Goal: Task Accomplishment & Management: Use online tool/utility

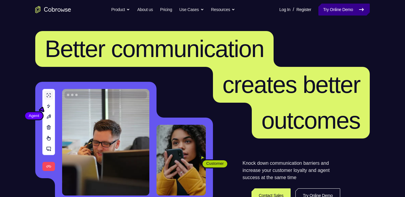
click at [348, 9] on link "Try Online Demo" at bounding box center [344, 10] width 51 height 12
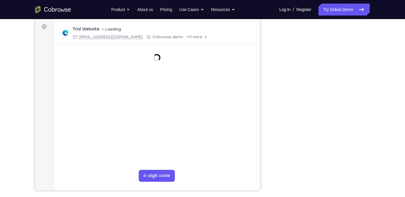
scroll to position [82, 0]
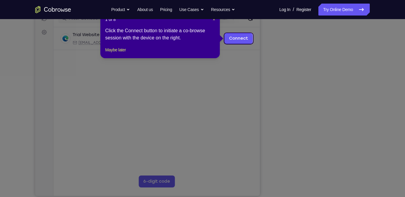
click at [324, 186] on icon at bounding box center [205, 98] width 410 height 197
click at [215, 21] on span "×" at bounding box center [214, 19] width 2 height 5
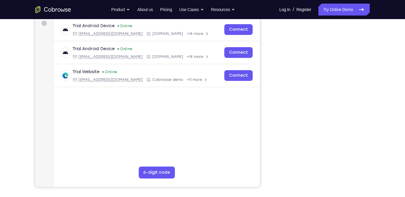
scroll to position [91, 0]
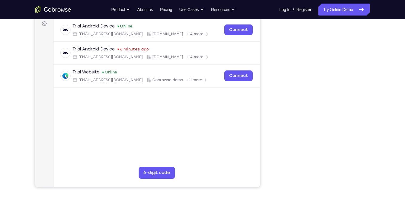
click at [380, 84] on div "Your Support Agent Your Customer Web iOS Android Next Steps We’d be happy to gi…" at bounding box center [202, 126] width 382 height 394
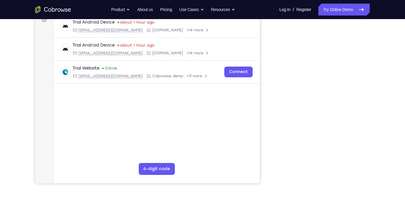
scroll to position [94, 0]
click at [381, 133] on div "Your Support Agent Your Customer Web iOS Android Next Steps We’d be happy to gi…" at bounding box center [202, 122] width 382 height 394
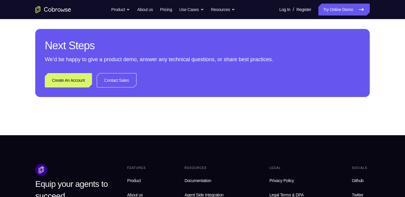
scroll to position [298, 0]
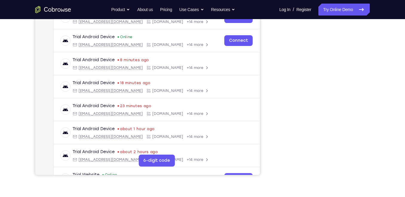
scroll to position [103, 0]
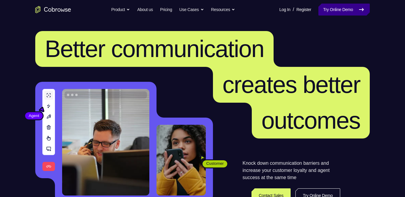
click at [342, 6] on link "Try Online Demo" at bounding box center [344, 10] width 51 height 12
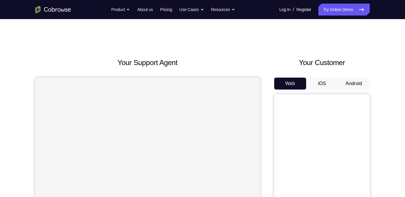
click at [354, 91] on div "Web iOS Android" at bounding box center [322, 178] width 96 height 200
click at [358, 88] on button "Android" at bounding box center [354, 84] width 32 height 12
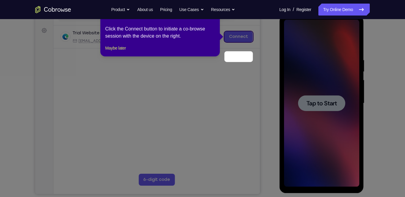
scroll to position [63, 0]
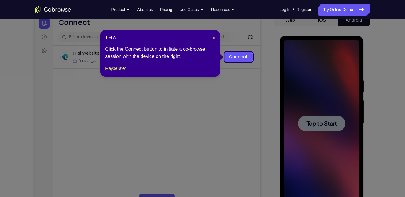
click at [217, 38] on div "1 of 8 × Click the Connect button to initiate a co-browse session with the devi…" at bounding box center [160, 53] width 120 height 47
click at [215, 38] on span "×" at bounding box center [214, 38] width 2 height 5
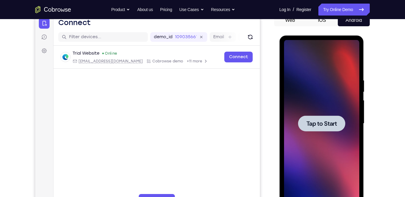
click at [341, 148] on div at bounding box center [321, 123] width 75 height 167
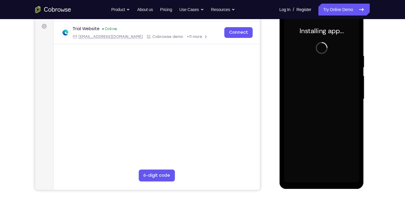
scroll to position [88, 0]
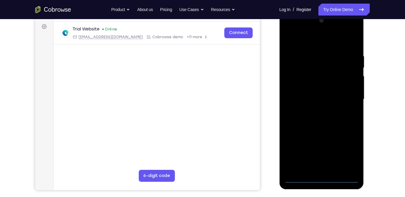
click at [321, 181] on div at bounding box center [321, 99] width 75 height 167
click at [350, 153] on div at bounding box center [321, 99] width 75 height 167
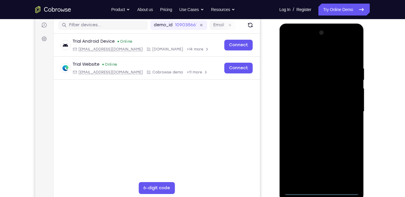
scroll to position [79, 0]
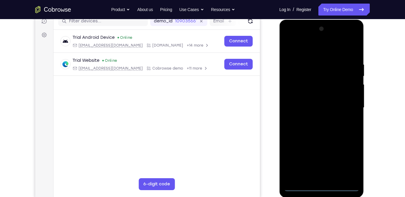
click at [317, 49] on div at bounding box center [321, 107] width 75 height 167
click at [323, 75] on div at bounding box center [321, 107] width 75 height 167
click at [323, 144] on div at bounding box center [321, 107] width 75 height 167
click at [347, 49] on div at bounding box center [321, 107] width 75 height 167
click at [326, 124] on div at bounding box center [321, 107] width 75 height 167
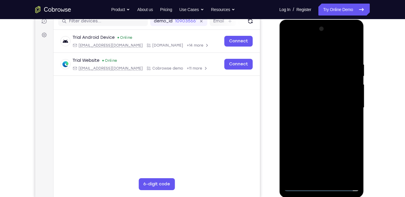
click at [322, 108] on div at bounding box center [321, 107] width 75 height 167
click at [348, 152] on div at bounding box center [321, 107] width 75 height 167
click at [301, 117] on div at bounding box center [321, 107] width 75 height 167
click at [300, 122] on div at bounding box center [321, 107] width 75 height 167
click at [299, 122] on div at bounding box center [321, 107] width 75 height 167
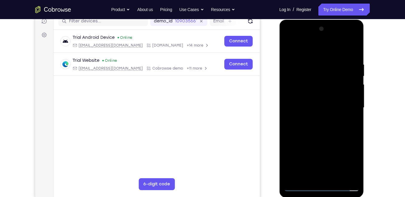
click at [299, 125] on div at bounding box center [321, 107] width 75 height 167
click at [301, 122] on div at bounding box center [321, 107] width 75 height 167
click at [307, 119] on div at bounding box center [321, 107] width 75 height 167
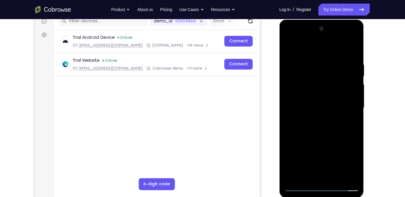
click at [311, 120] on div at bounding box center [321, 107] width 75 height 167
click at [354, 122] on div at bounding box center [321, 107] width 75 height 167
click at [356, 123] on div at bounding box center [321, 107] width 75 height 167
click at [370, 135] on div at bounding box center [322, 107] width 96 height 184
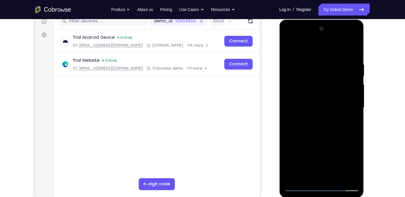
click at [331, 149] on div at bounding box center [321, 107] width 75 height 167
click at [315, 171] on div at bounding box center [321, 107] width 75 height 167
click at [321, 179] on div at bounding box center [321, 107] width 75 height 167
click at [319, 183] on div at bounding box center [321, 107] width 75 height 167
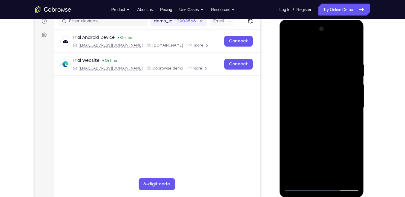
click at [329, 160] on div at bounding box center [321, 107] width 75 height 167
click at [320, 160] on div at bounding box center [321, 107] width 75 height 167
click at [337, 123] on div at bounding box center [321, 107] width 75 height 167
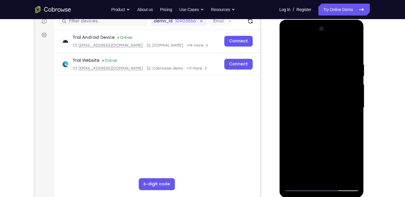
click at [339, 123] on div at bounding box center [321, 107] width 75 height 167
click at [345, 123] on div at bounding box center [321, 107] width 75 height 167
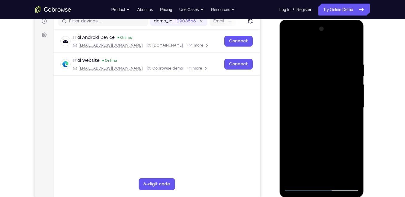
click at [290, 130] on div at bounding box center [321, 107] width 75 height 167
click at [349, 114] on div at bounding box center [321, 107] width 75 height 167
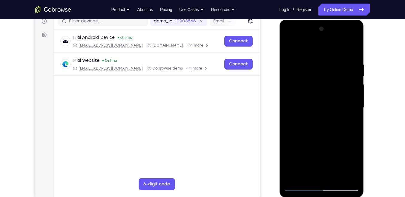
click at [349, 114] on div at bounding box center [321, 107] width 75 height 167
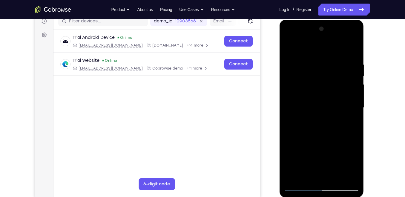
click at [352, 139] on div at bounding box center [321, 107] width 75 height 167
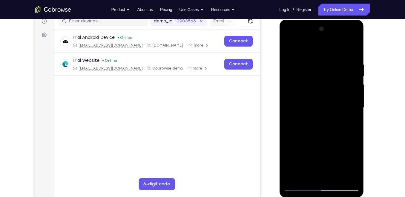
click at [352, 139] on div at bounding box center [321, 107] width 75 height 167
click at [336, 65] on div at bounding box center [321, 107] width 75 height 167
click at [336, 85] on div at bounding box center [321, 107] width 75 height 167
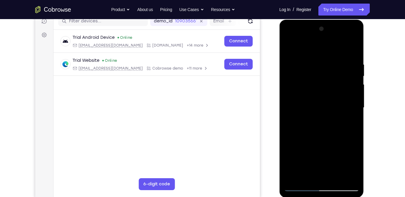
click at [336, 85] on div at bounding box center [321, 107] width 75 height 167
click at [355, 184] on div at bounding box center [321, 107] width 75 height 167
drag, startPoint x: 352, startPoint y: 157, endPoint x: 353, endPoint y: 101, distance: 56.2
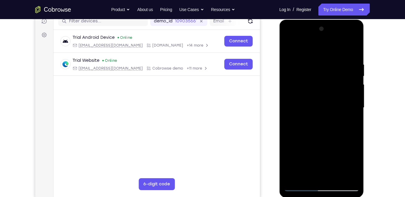
click at [353, 101] on div at bounding box center [321, 107] width 75 height 167
drag, startPoint x: 321, startPoint y: 160, endPoint x: 333, endPoint y: 91, distance: 70.6
click at [333, 91] on div at bounding box center [321, 107] width 75 height 167
click at [328, 91] on div at bounding box center [321, 107] width 75 height 167
click at [322, 102] on div at bounding box center [321, 107] width 75 height 167
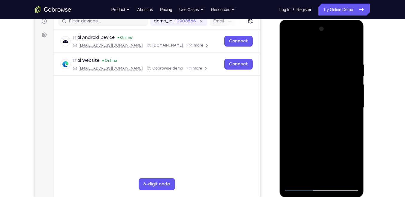
click at [348, 120] on div at bounding box center [321, 107] width 75 height 167
click at [356, 121] on div at bounding box center [321, 107] width 75 height 167
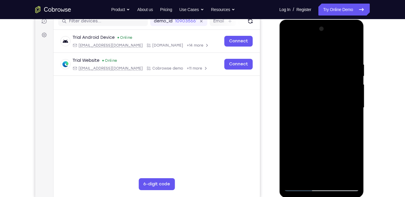
click at [356, 121] on div at bounding box center [321, 107] width 75 height 167
click at [355, 108] on div at bounding box center [321, 107] width 75 height 167
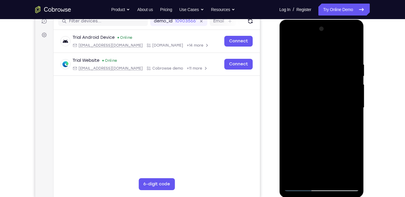
click at [355, 108] on div at bounding box center [321, 107] width 75 height 167
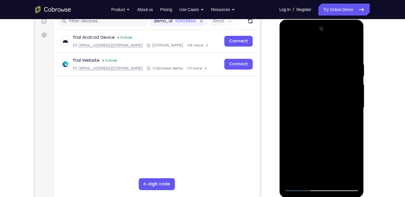
click at [355, 108] on div at bounding box center [321, 107] width 75 height 167
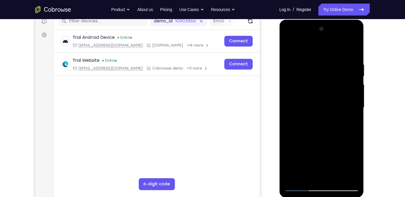
click at [355, 108] on div at bounding box center [321, 107] width 75 height 167
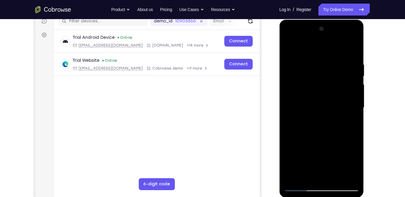
click at [355, 108] on div at bounding box center [321, 107] width 75 height 167
click at [351, 108] on div at bounding box center [321, 107] width 75 height 167
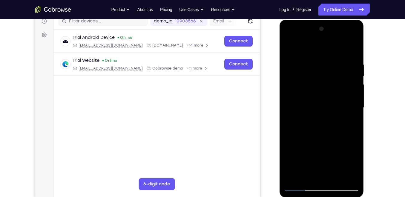
click at [351, 108] on div at bounding box center [321, 107] width 75 height 167
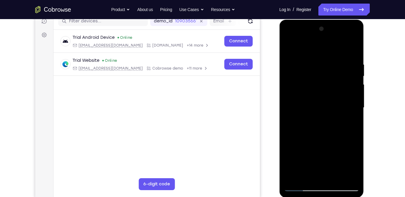
click at [327, 109] on div at bounding box center [321, 107] width 75 height 167
click at [342, 111] on div at bounding box center [321, 107] width 75 height 167
click at [310, 111] on div at bounding box center [321, 107] width 75 height 167
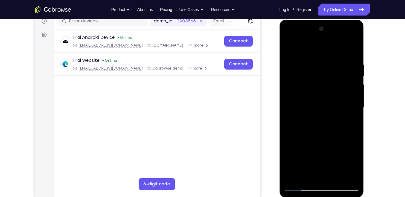
click at [349, 106] on div at bounding box center [321, 107] width 75 height 167
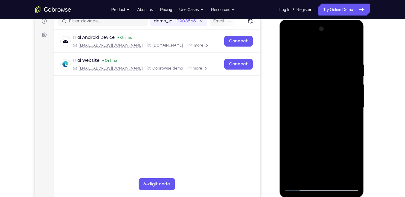
click at [349, 106] on div at bounding box center [321, 107] width 75 height 167
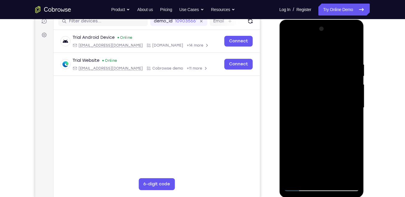
click at [349, 106] on div at bounding box center [321, 107] width 75 height 167
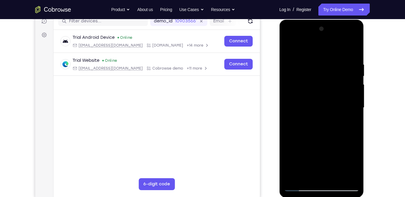
click at [349, 106] on div at bounding box center [321, 107] width 75 height 167
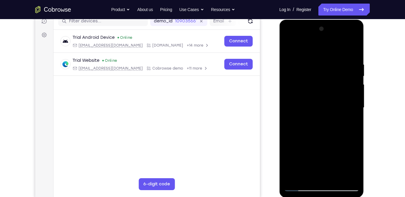
click at [349, 106] on div at bounding box center [321, 107] width 75 height 167
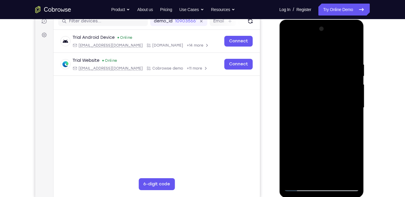
click at [349, 106] on div at bounding box center [321, 107] width 75 height 167
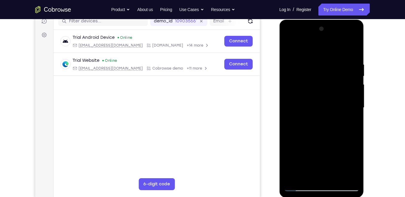
click at [349, 106] on div at bounding box center [321, 107] width 75 height 167
click at [346, 110] on div at bounding box center [321, 107] width 75 height 167
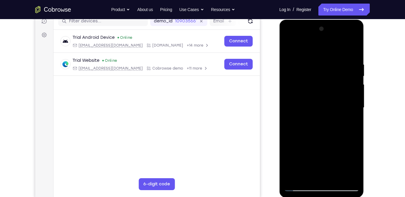
click at [346, 110] on div at bounding box center [321, 107] width 75 height 167
drag, startPoint x: 349, startPoint y: 138, endPoint x: 353, endPoint y: 94, distance: 43.6
click at [353, 94] on div at bounding box center [321, 107] width 75 height 167
click at [352, 66] on div at bounding box center [321, 107] width 75 height 167
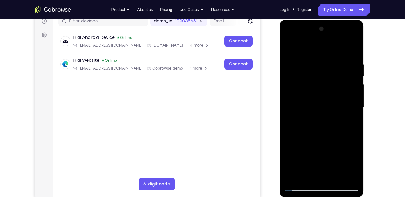
click at [352, 66] on div at bounding box center [321, 107] width 75 height 167
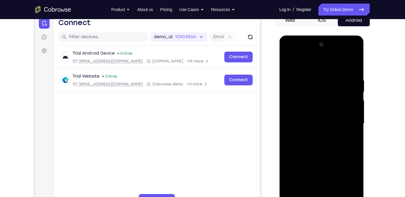
click at [351, 80] on div at bounding box center [321, 123] width 75 height 167
drag, startPoint x: 346, startPoint y: 113, endPoint x: 353, endPoint y: 72, distance: 42.2
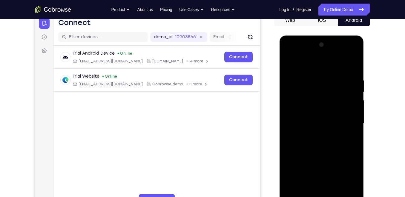
click at [353, 72] on div at bounding box center [321, 123] width 75 height 167
drag, startPoint x: 345, startPoint y: 129, endPoint x: 353, endPoint y: 77, distance: 52.7
click at [353, 77] on div at bounding box center [321, 123] width 75 height 167
drag, startPoint x: 350, startPoint y: 130, endPoint x: 353, endPoint y: 87, distance: 42.6
click at [353, 87] on div at bounding box center [321, 123] width 75 height 167
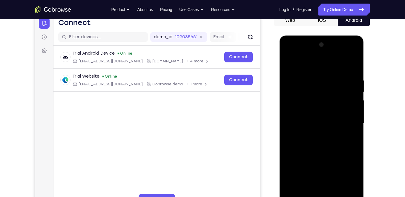
drag, startPoint x: 331, startPoint y: 129, endPoint x: 339, endPoint y: 89, distance: 41.1
click at [339, 89] on div at bounding box center [321, 123] width 75 height 167
drag, startPoint x: 338, startPoint y: 132, endPoint x: 340, endPoint y: 117, distance: 15.4
click at [340, 117] on div at bounding box center [321, 123] width 75 height 167
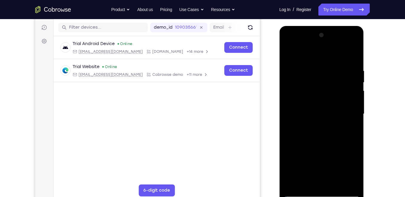
scroll to position [76, 0]
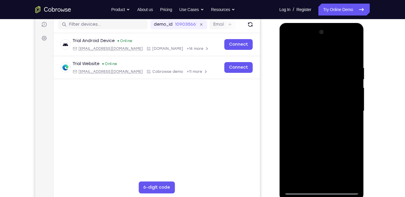
click at [333, 110] on div at bounding box center [321, 110] width 75 height 167
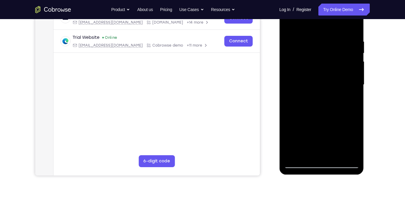
scroll to position [111, 0]
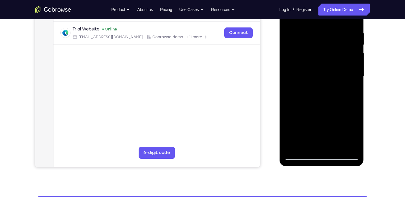
drag, startPoint x: 332, startPoint y: 125, endPoint x: 340, endPoint y: 67, distance: 57.9
click at [340, 67] on div at bounding box center [321, 76] width 75 height 167
drag, startPoint x: 339, startPoint y: 124, endPoint x: 348, endPoint y: 70, distance: 54.7
click at [348, 70] on div at bounding box center [321, 76] width 75 height 167
drag, startPoint x: 342, startPoint y: 105, endPoint x: 348, endPoint y: 59, distance: 46.1
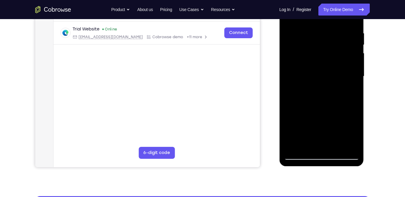
click at [348, 59] on div at bounding box center [321, 76] width 75 height 167
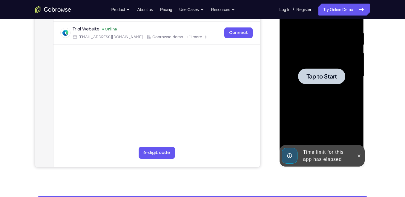
click at [344, 88] on div at bounding box center [321, 76] width 75 height 167
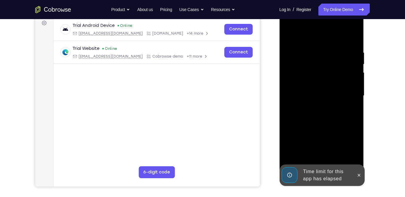
scroll to position [87, 0]
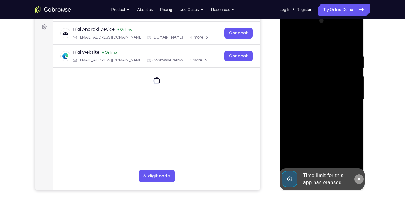
click at [356, 181] on button at bounding box center [359, 179] width 10 height 10
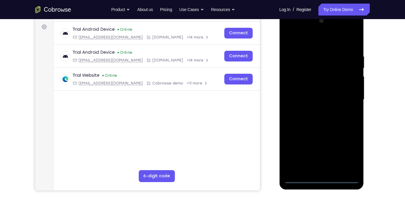
click at [325, 177] on div at bounding box center [321, 99] width 75 height 167
click at [345, 149] on div at bounding box center [321, 99] width 75 height 167
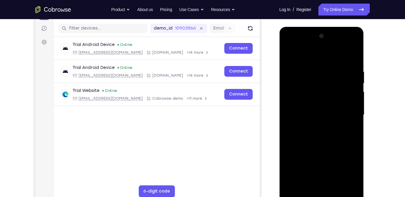
scroll to position [72, 0]
click at [330, 59] on div at bounding box center [321, 114] width 75 height 167
click at [319, 75] on div at bounding box center [321, 114] width 75 height 167
click at [322, 80] on div at bounding box center [321, 114] width 75 height 167
click at [324, 151] on div at bounding box center [321, 114] width 75 height 167
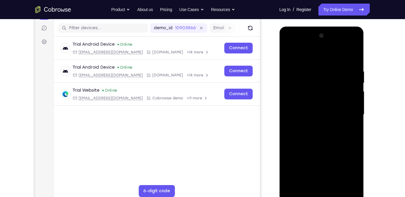
click at [345, 56] on div at bounding box center [321, 114] width 75 height 167
click at [350, 159] on div at bounding box center [321, 114] width 75 height 167
drag, startPoint x: 339, startPoint y: 164, endPoint x: 343, endPoint y: 112, distance: 51.5
click at [343, 112] on div at bounding box center [321, 114] width 75 height 167
drag, startPoint x: 341, startPoint y: 132, endPoint x: 344, endPoint y: 109, distance: 23.2
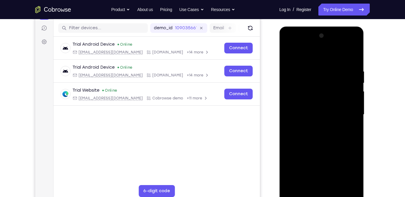
click at [344, 109] on div at bounding box center [321, 114] width 75 height 167
drag, startPoint x: 339, startPoint y: 138, endPoint x: 349, endPoint y: 72, distance: 66.8
click at [349, 72] on div at bounding box center [321, 114] width 75 height 167
drag, startPoint x: 340, startPoint y: 102, endPoint x: 345, endPoint y: 62, distance: 40.0
click at [345, 62] on div at bounding box center [321, 114] width 75 height 167
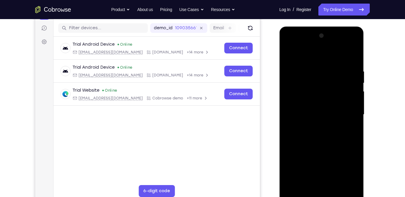
drag, startPoint x: 325, startPoint y: 130, endPoint x: 336, endPoint y: 92, distance: 40.1
click at [336, 92] on div at bounding box center [321, 114] width 75 height 167
click at [319, 108] on div at bounding box center [321, 114] width 75 height 167
click at [350, 126] on div at bounding box center [321, 114] width 75 height 167
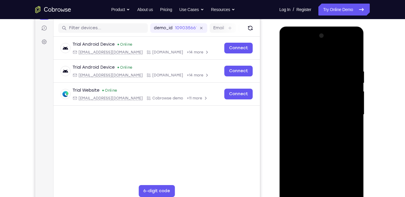
click at [354, 127] on div at bounding box center [321, 114] width 75 height 167
click at [353, 119] on div at bounding box center [321, 114] width 75 height 167
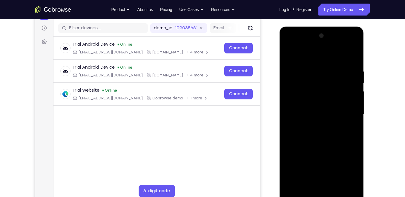
click at [353, 119] on div at bounding box center [321, 114] width 75 height 167
click at [286, 115] on div at bounding box center [321, 114] width 75 height 167
click at [299, 116] on div at bounding box center [321, 114] width 75 height 167
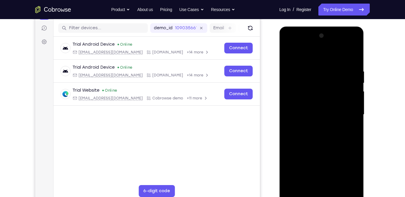
click at [301, 125] on div at bounding box center [321, 114] width 75 height 167
click at [304, 129] on div at bounding box center [321, 114] width 75 height 167
click at [304, 132] on div at bounding box center [321, 114] width 75 height 167
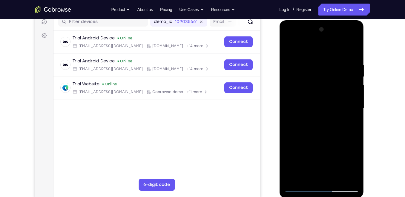
scroll to position [79, 0]
click at [336, 119] on div at bounding box center [321, 108] width 75 height 167
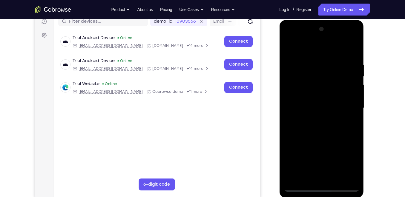
click at [336, 119] on div at bounding box center [321, 108] width 75 height 167
drag, startPoint x: 340, startPoint y: 138, endPoint x: 339, endPoint y: 131, distance: 6.5
click at [339, 131] on div at bounding box center [321, 108] width 75 height 167
click at [299, 105] on div at bounding box center [321, 108] width 75 height 167
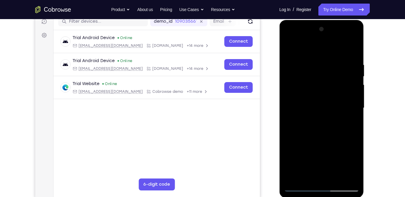
click at [299, 105] on div at bounding box center [321, 108] width 75 height 167
drag, startPoint x: 339, startPoint y: 131, endPoint x: 341, endPoint y: 85, distance: 46.1
click at [341, 85] on div at bounding box center [321, 108] width 75 height 167
drag, startPoint x: 339, startPoint y: 128, endPoint x: 344, endPoint y: 85, distance: 42.7
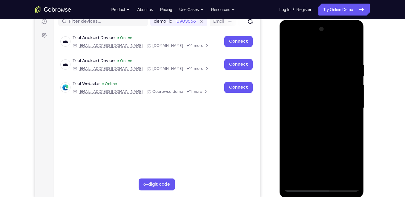
click at [344, 85] on div at bounding box center [321, 108] width 75 height 167
drag, startPoint x: 337, startPoint y: 117, endPoint x: 343, endPoint y: 74, distance: 43.1
click at [343, 74] on div at bounding box center [321, 108] width 75 height 167
drag, startPoint x: 340, startPoint y: 135, endPoint x: 344, endPoint y: 86, distance: 48.8
click at [344, 86] on div at bounding box center [321, 108] width 75 height 167
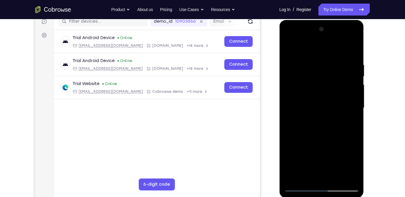
drag, startPoint x: 342, startPoint y: 123, endPoint x: 343, endPoint y: 84, distance: 38.9
click at [343, 84] on div at bounding box center [321, 108] width 75 height 167
drag, startPoint x: 344, startPoint y: 115, endPoint x: 347, endPoint y: 84, distance: 31.2
click at [347, 84] on div at bounding box center [321, 108] width 75 height 167
drag, startPoint x: 330, startPoint y: 139, endPoint x: 333, endPoint y: 115, distance: 24.7
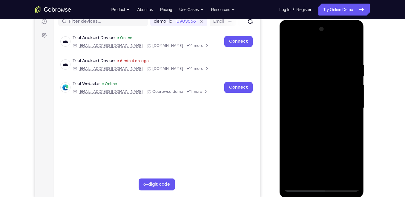
click at [333, 115] on div at bounding box center [321, 108] width 75 height 167
drag, startPoint x: 336, startPoint y: 131, endPoint x: 341, endPoint y: 92, distance: 39.0
click at [341, 92] on div at bounding box center [321, 108] width 75 height 167
drag, startPoint x: 336, startPoint y: 146, endPoint x: 346, endPoint y: 86, distance: 60.8
click at [346, 86] on div at bounding box center [321, 108] width 75 height 167
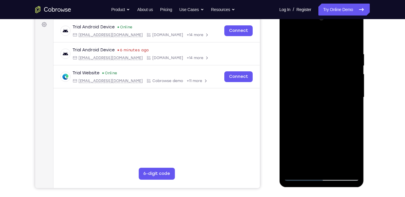
scroll to position [95, 0]
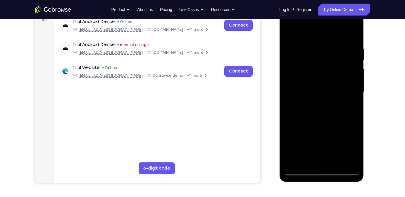
drag, startPoint x: 335, startPoint y: 121, endPoint x: 336, endPoint y: 104, distance: 17.7
click at [336, 104] on div at bounding box center [321, 91] width 75 height 167
drag, startPoint x: 336, startPoint y: 118, endPoint x: 343, endPoint y: 69, distance: 49.8
click at [343, 69] on div at bounding box center [321, 91] width 75 height 167
drag, startPoint x: 330, startPoint y: 155, endPoint x: 341, endPoint y: 103, distance: 52.7
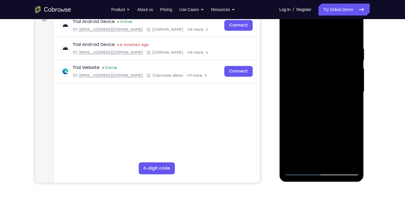
click at [341, 103] on div at bounding box center [321, 91] width 75 height 167
click at [355, 114] on div at bounding box center [321, 91] width 75 height 167
drag, startPoint x: 328, startPoint y: 143, endPoint x: 336, endPoint y: 89, distance: 53.8
click at [336, 89] on div at bounding box center [321, 91] width 75 height 167
drag, startPoint x: 333, startPoint y: 140, endPoint x: 339, endPoint y: 93, distance: 47.3
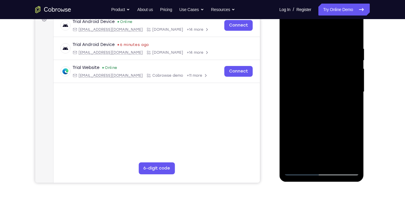
click at [339, 93] on div at bounding box center [321, 91] width 75 height 167
drag, startPoint x: 336, startPoint y: 124, endPoint x: 337, endPoint y: 120, distance: 4.0
click at [337, 120] on div at bounding box center [321, 91] width 75 height 167
drag, startPoint x: 332, startPoint y: 145, endPoint x: 340, endPoint y: 88, distance: 57.6
click at [340, 88] on div at bounding box center [321, 91] width 75 height 167
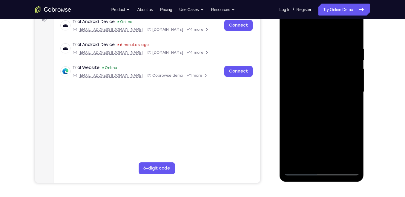
drag, startPoint x: 327, startPoint y: 136, endPoint x: 332, endPoint y: 103, distance: 33.4
click at [332, 103] on div at bounding box center [321, 91] width 75 height 167
drag, startPoint x: 325, startPoint y: 150, endPoint x: 334, endPoint y: 94, distance: 56.9
click at [334, 94] on div at bounding box center [321, 91] width 75 height 167
drag, startPoint x: 325, startPoint y: 158, endPoint x: 336, endPoint y: 113, distance: 46.6
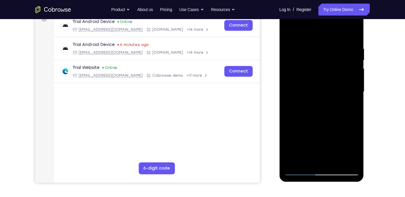
click at [336, 113] on div at bounding box center [321, 91] width 75 height 167
drag, startPoint x: 331, startPoint y: 131, endPoint x: 338, endPoint y: 103, distance: 28.8
click at [338, 103] on div at bounding box center [321, 91] width 75 height 167
click at [323, 89] on div at bounding box center [321, 91] width 75 height 167
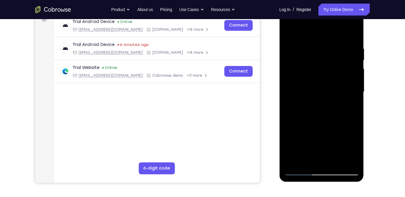
click at [342, 89] on div at bounding box center [321, 91] width 75 height 167
click at [354, 85] on div at bounding box center [321, 91] width 75 height 167
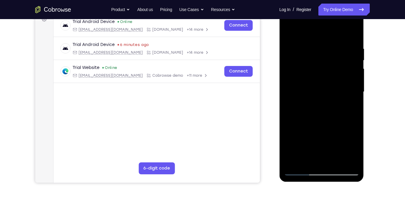
click at [354, 85] on div at bounding box center [321, 91] width 75 height 167
click at [353, 89] on div at bounding box center [321, 91] width 75 height 167
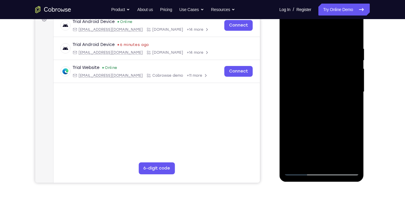
click at [353, 89] on div at bounding box center [321, 91] width 75 height 167
click at [318, 107] on div at bounding box center [321, 91] width 75 height 167
drag, startPoint x: 342, startPoint y: 126, endPoint x: 352, endPoint y: 63, distance: 64.1
click at [352, 63] on div at bounding box center [321, 91] width 75 height 167
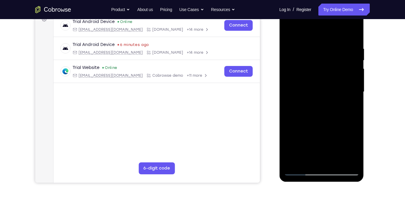
drag, startPoint x: 330, startPoint y: 150, endPoint x: 349, endPoint y: 77, distance: 75.5
click at [349, 77] on div at bounding box center [321, 91] width 75 height 167
drag, startPoint x: 336, startPoint y: 139, endPoint x: 343, endPoint y: 102, distance: 36.9
click at [343, 102] on div at bounding box center [321, 91] width 75 height 167
drag, startPoint x: 330, startPoint y: 115, endPoint x: 340, endPoint y: 70, distance: 46.1
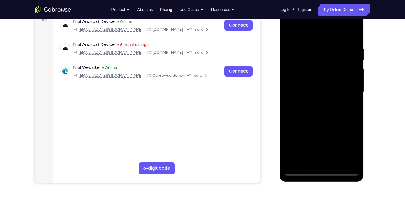
click at [340, 70] on div at bounding box center [321, 91] width 75 height 167
drag, startPoint x: 333, startPoint y: 122, endPoint x: 338, endPoint y: 97, distance: 25.6
click at [338, 97] on div at bounding box center [321, 91] width 75 height 167
drag, startPoint x: 335, startPoint y: 117, endPoint x: 341, endPoint y: 80, distance: 37.2
click at [341, 80] on div at bounding box center [321, 91] width 75 height 167
